Goal: Task Accomplishment & Management: Use online tool/utility

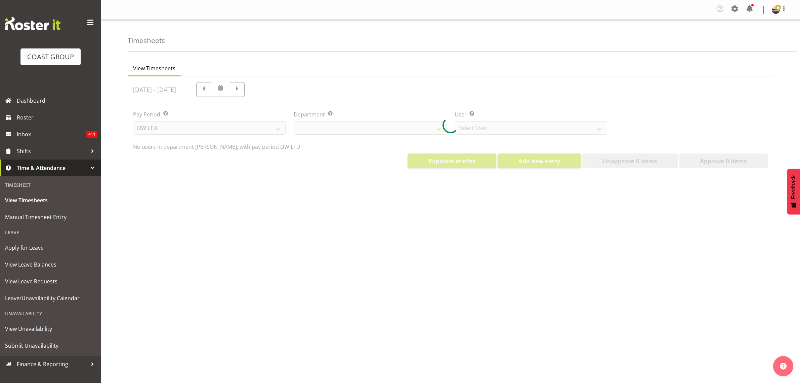
select select "8"
select select "1175"
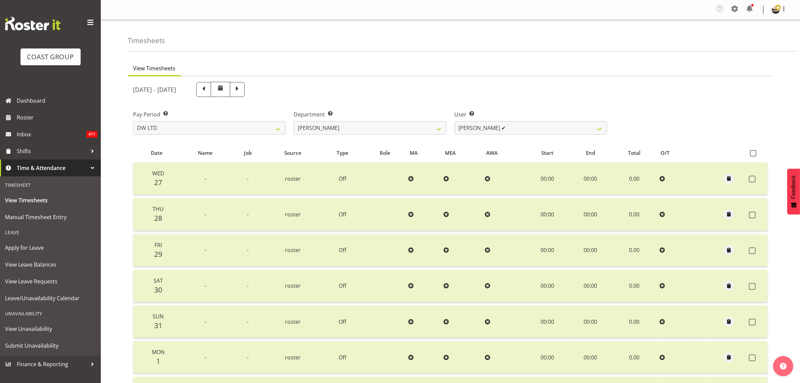
click at [483, 139] on div "[DATE] - [DATE] Pay Period Select which pay period you would like to view. SLP …" at bounding box center [450, 265] width 635 height 375
click at [488, 126] on select "[PERSON_NAME] ✔ Boston [PERSON_NAME] ✔ [PERSON_NAME] ✔ [PERSON_NAME] ✔ [PERSON_…" at bounding box center [531, 127] width 153 height 13
click at [412, 126] on select "[PERSON_NAME] [PERSON_NAME] DESIGN [PERSON_NAME] PRODUCTION" at bounding box center [370, 127] width 153 height 13
select select "146"
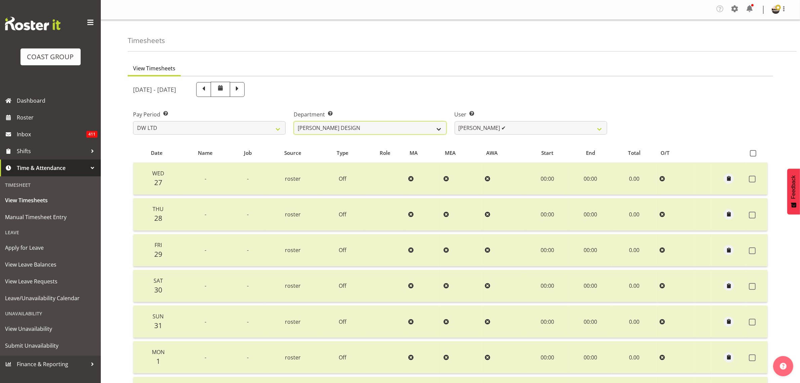
click at [294, 121] on select "[PERSON_NAME] [PERSON_NAME] DESIGN [PERSON_NAME] PRODUCTION" at bounding box center [370, 127] width 153 height 13
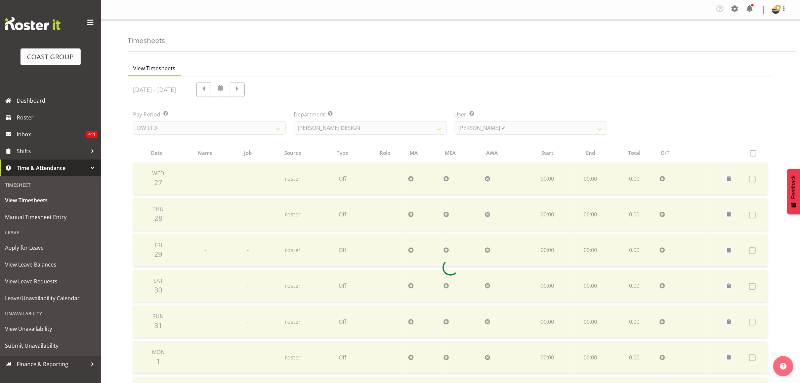
click at [475, 131] on div at bounding box center [451, 267] width 646 height 382
click at [488, 130] on div at bounding box center [451, 267] width 646 height 382
